Goal: Find specific page/section: Find specific page/section

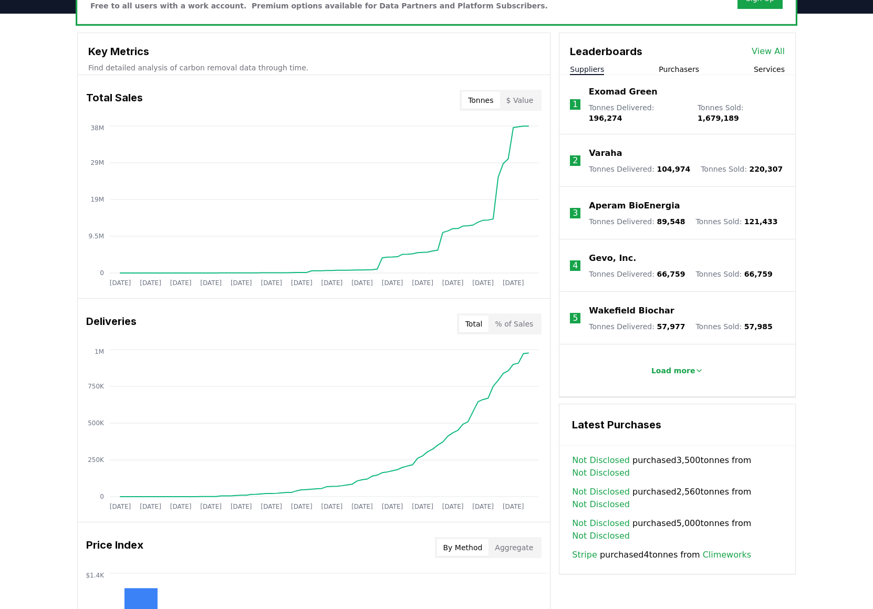
scroll to position [373, 0]
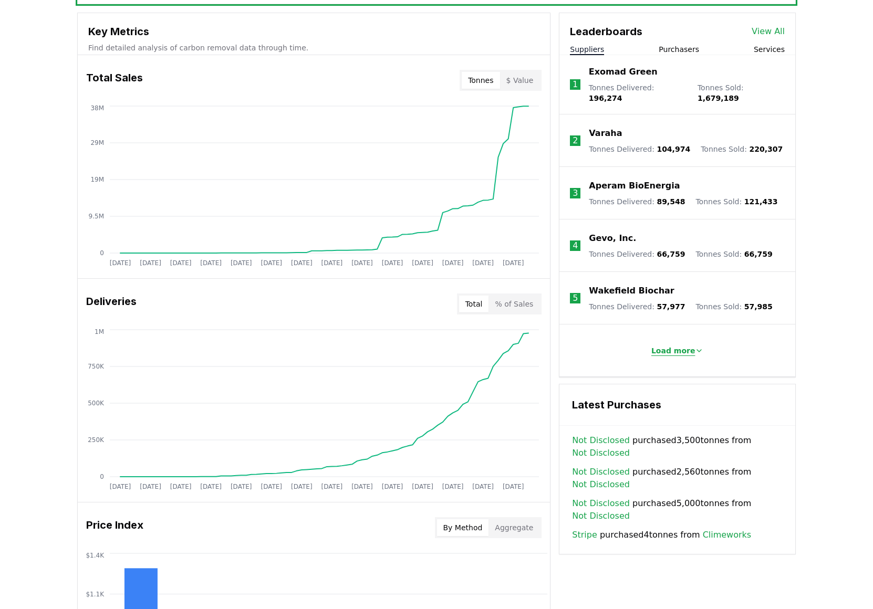
click at [688, 345] on p "Load more" at bounding box center [673, 350] width 44 height 11
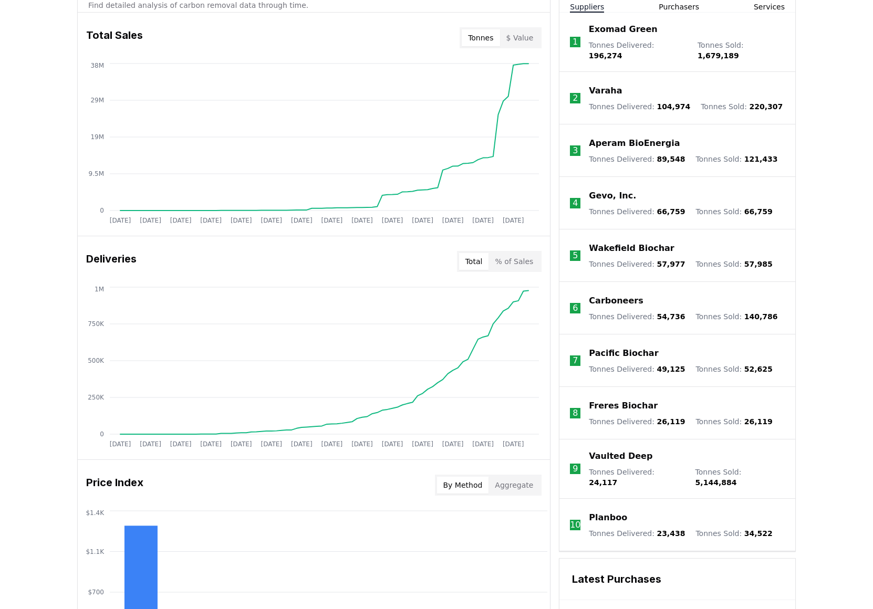
scroll to position [391, 0]
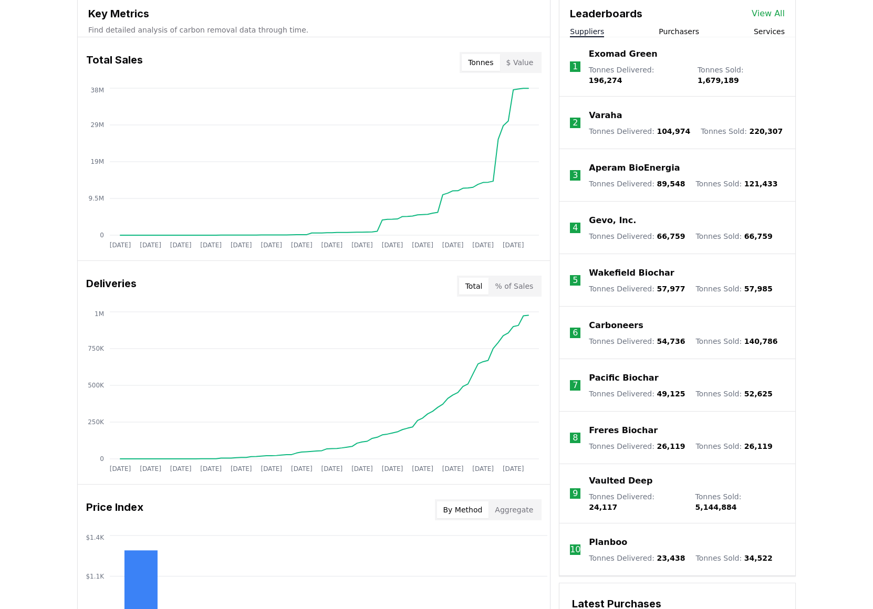
click at [771, 18] on link "View All" at bounding box center [767, 13] width 33 height 13
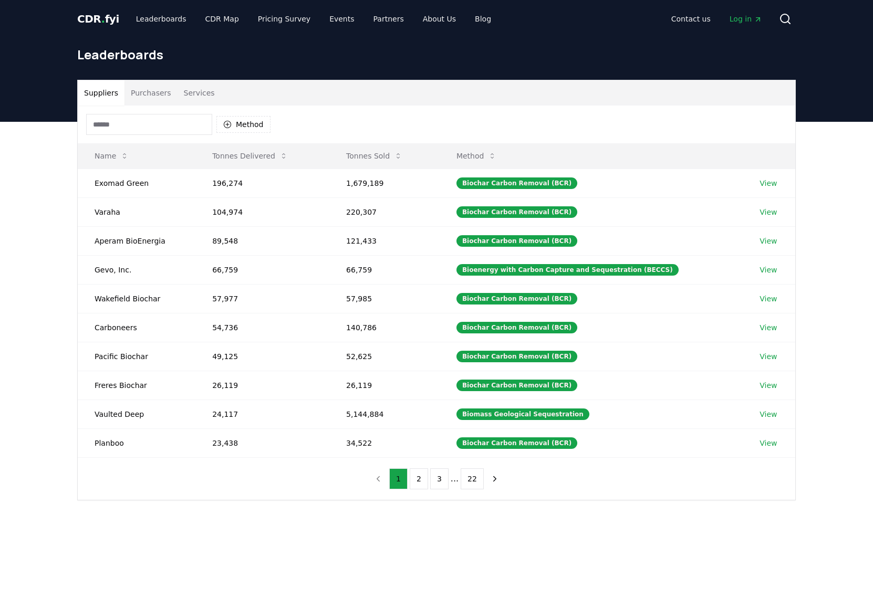
click at [144, 119] on input at bounding box center [149, 124] width 126 height 21
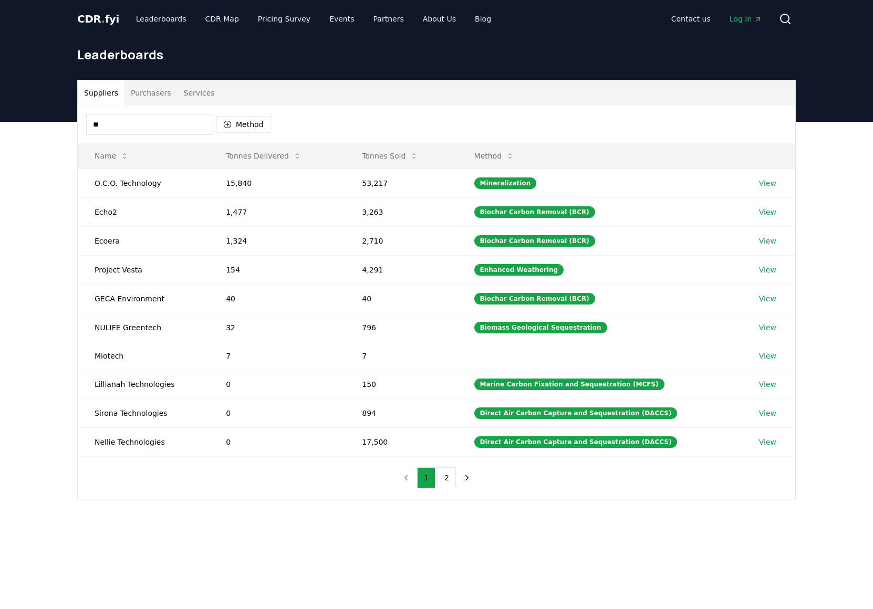
type input "*"
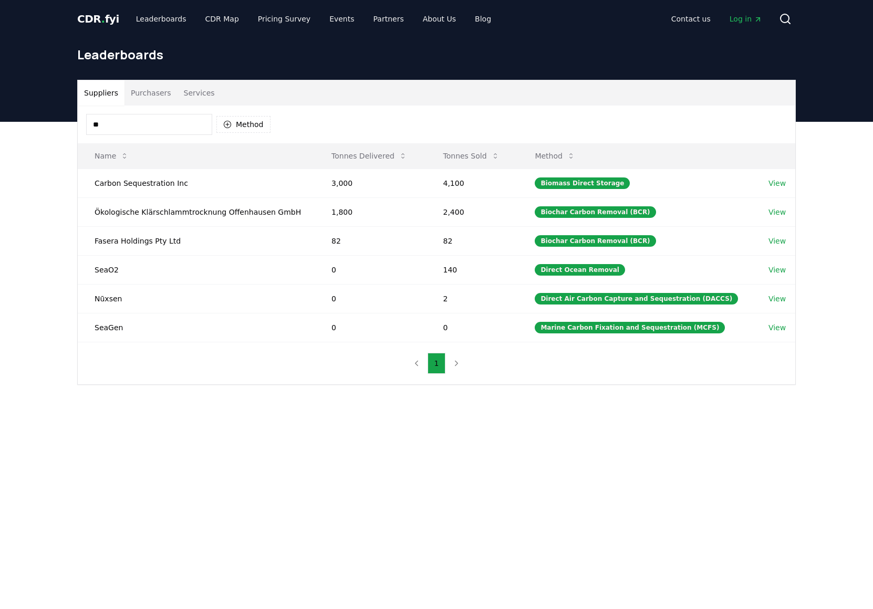
type input "*"
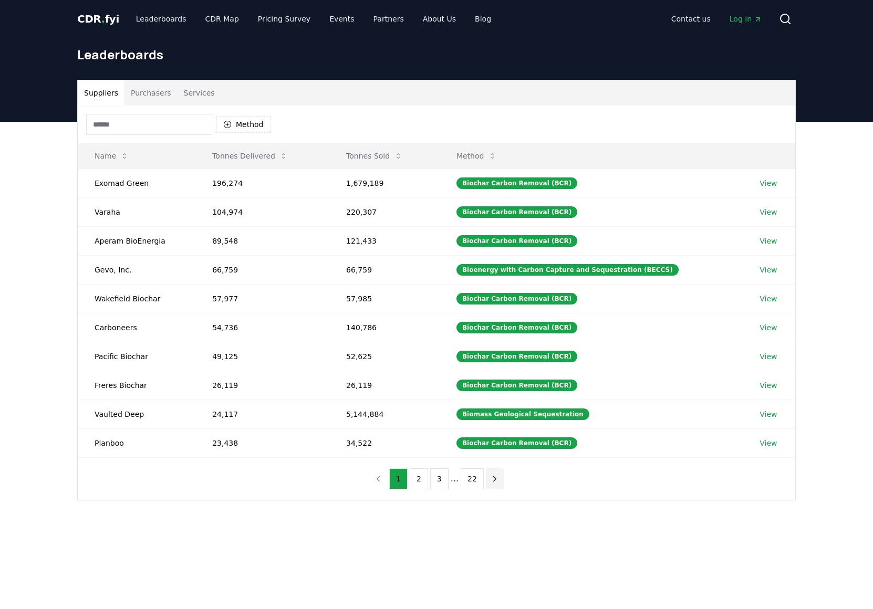
click at [491, 481] on icon "next page" at bounding box center [494, 478] width 9 height 9
